Goal: Transaction & Acquisition: Purchase product/service

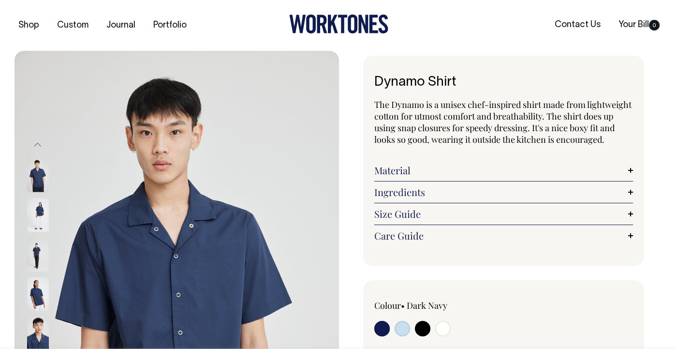
click at [39, 179] on img at bounding box center [38, 175] width 22 height 34
click at [425, 326] on input "radio" at bounding box center [422, 328] width 15 height 15
radio input "true"
select select "Black"
